Goal: Navigation & Orientation: Find specific page/section

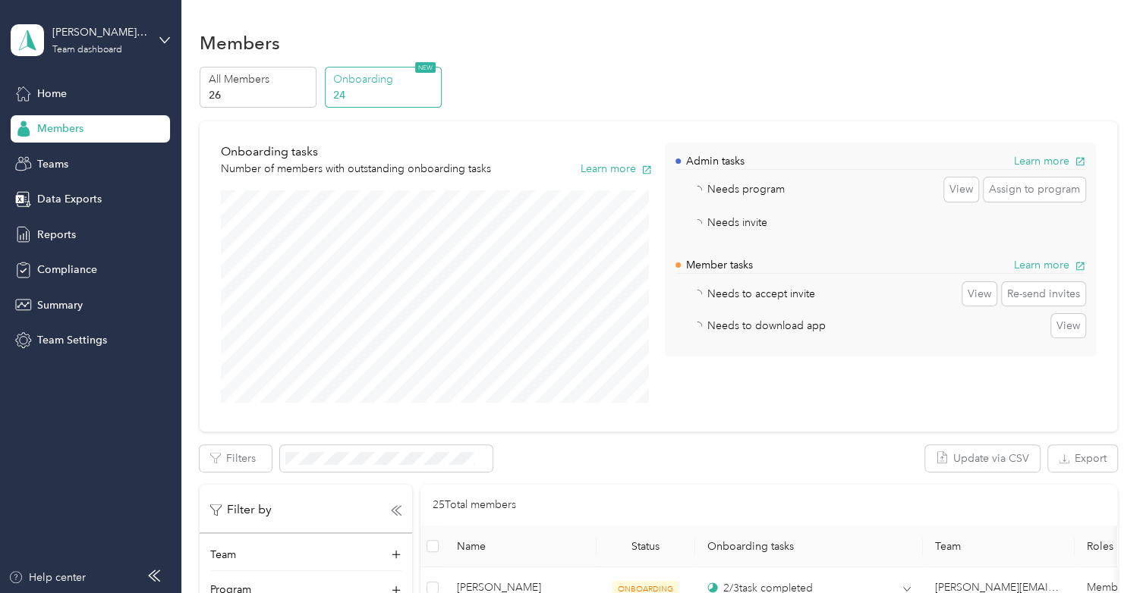
click at [121, 62] on div "lachelle.stewart@navenhealth.com Team dashboard" at bounding box center [90, 40] width 159 height 53
click at [221, 27] on div "Members" at bounding box center [658, 43] width 917 height 32
click at [40, 269] on span "Compliance" at bounding box center [67, 270] width 60 height 16
